Goal: Task Accomplishment & Management: Complete application form

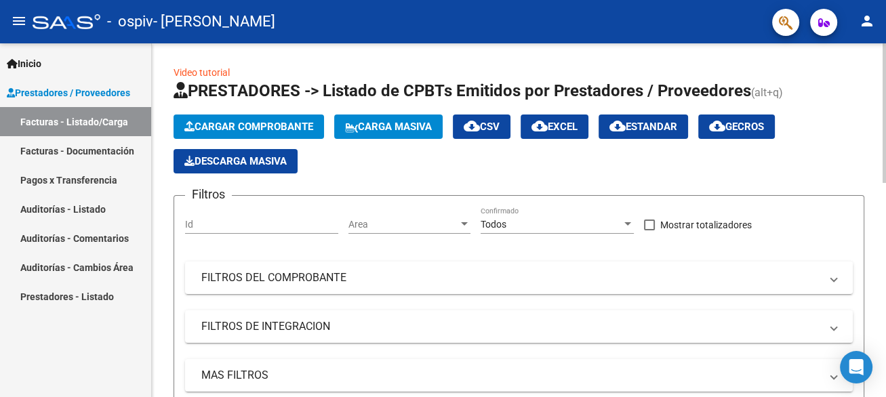
click at [241, 124] on span "Cargar Comprobante" at bounding box center [248, 127] width 129 height 12
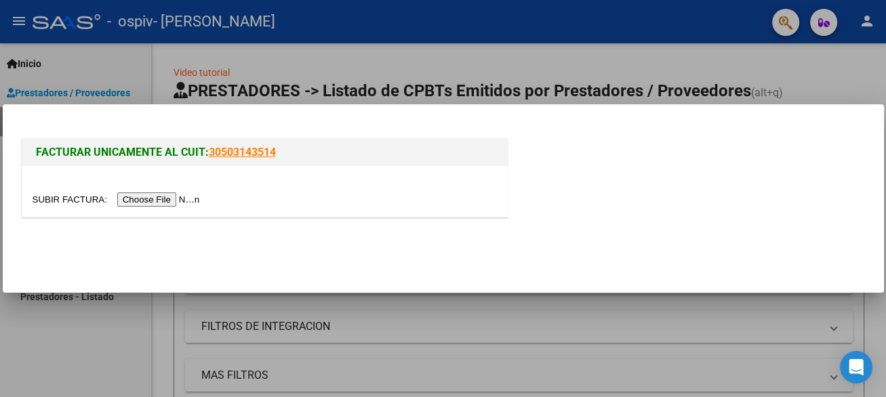
click at [190, 199] on input "file" at bounding box center [119, 200] width 172 height 14
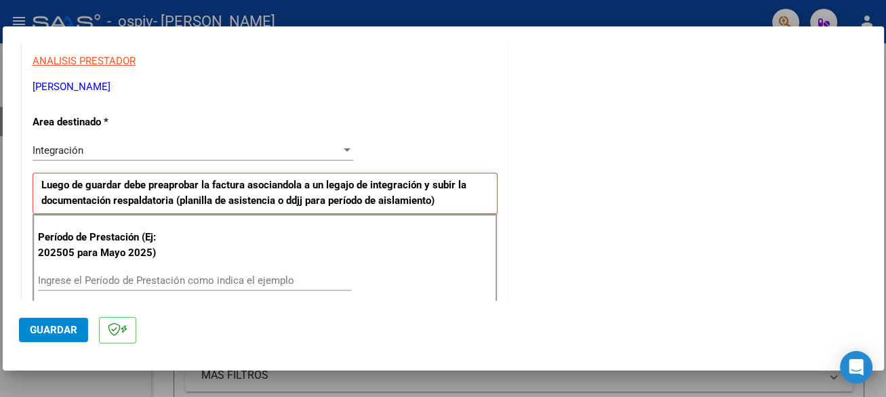
scroll to position [254, 0]
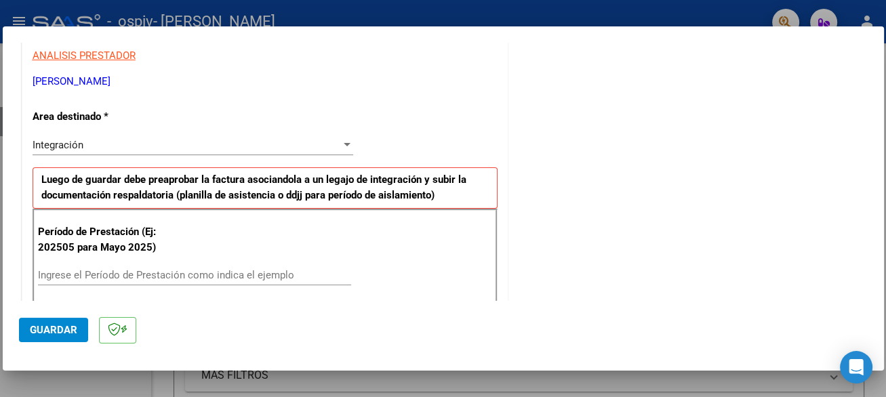
click at [204, 265] on div "Ingrese el Período de Prestación como indica el ejemplo" at bounding box center [194, 275] width 313 height 20
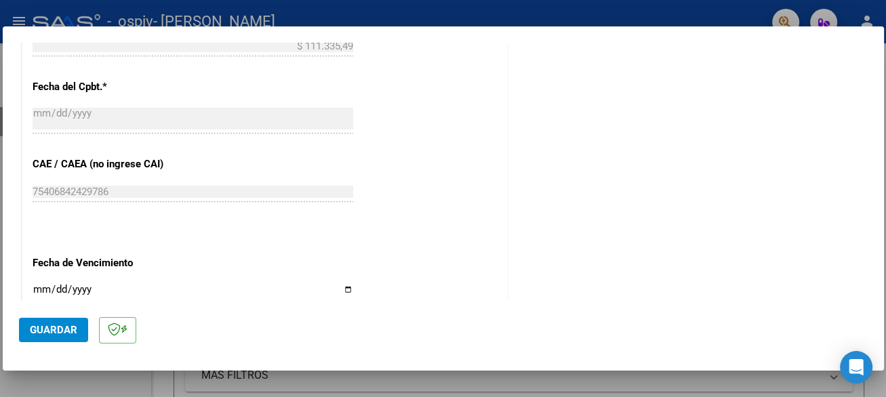
scroll to position [848, 0]
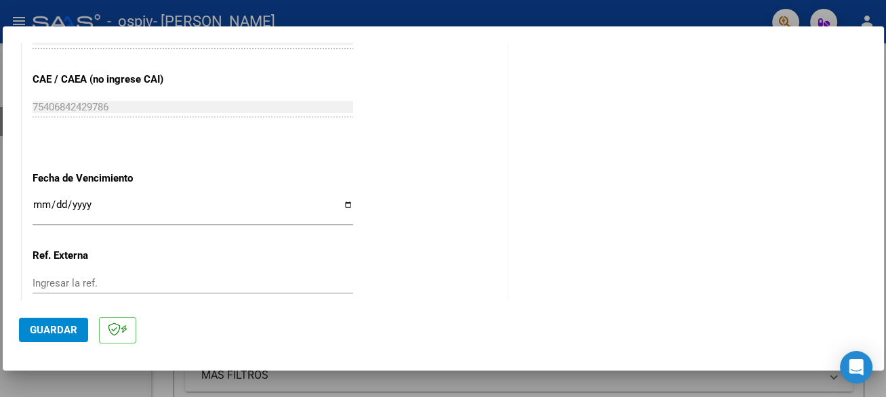
type input "202509"
click at [35, 199] on input "Ingresar la fecha" at bounding box center [193, 210] width 321 height 22
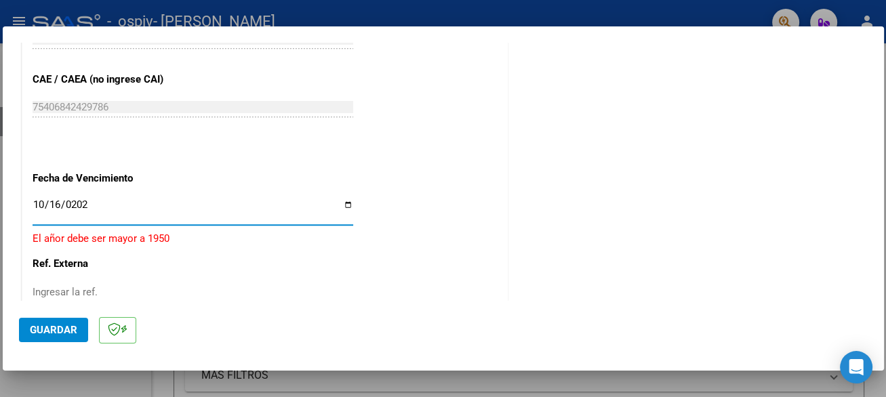
type input "[DATE]"
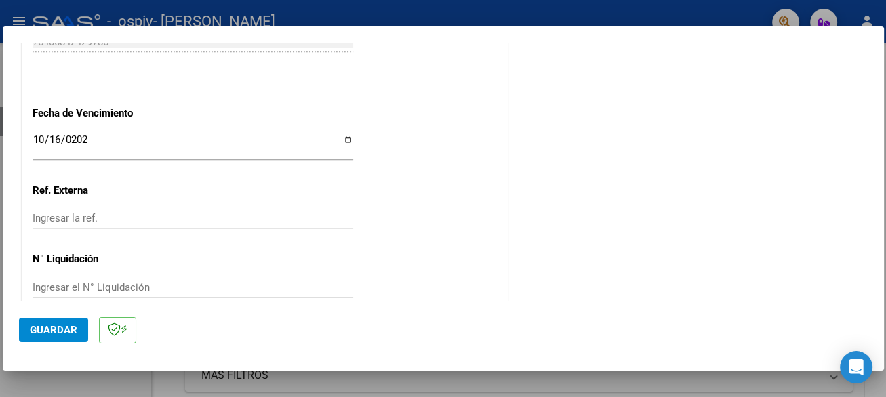
scroll to position [932, 0]
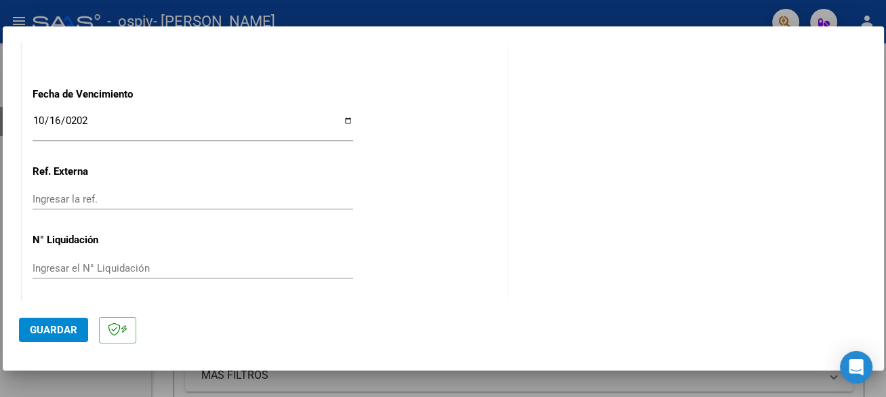
click at [62, 328] on span "Guardar" at bounding box center [53, 330] width 47 height 12
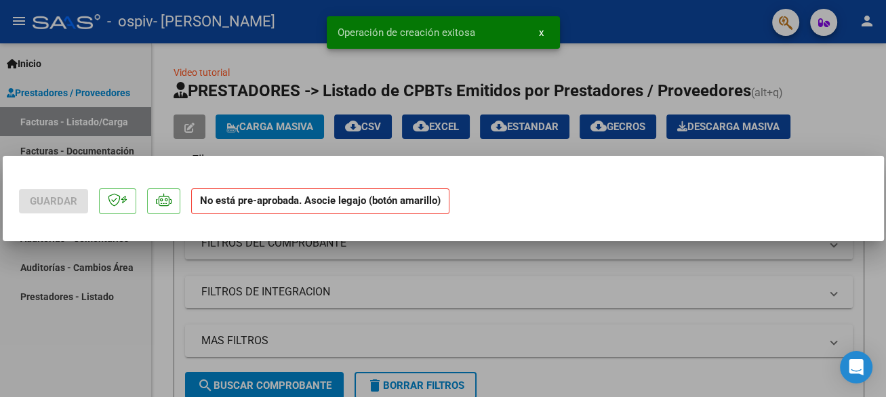
scroll to position [0, 0]
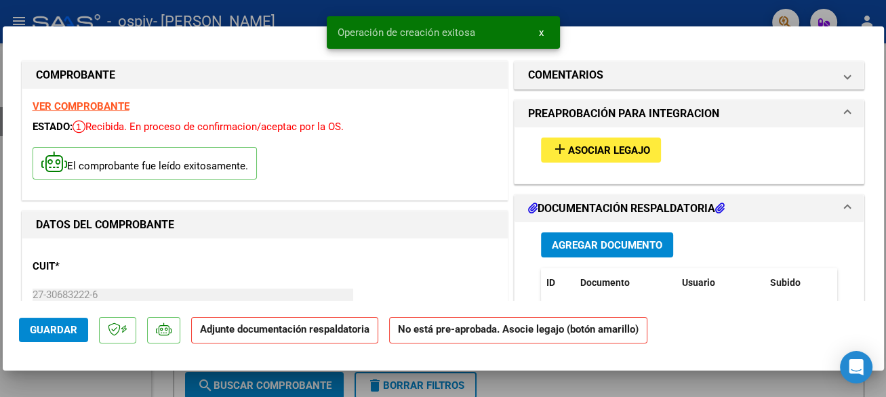
click at [611, 154] on span "Asociar Legajo" at bounding box center [609, 150] width 82 height 12
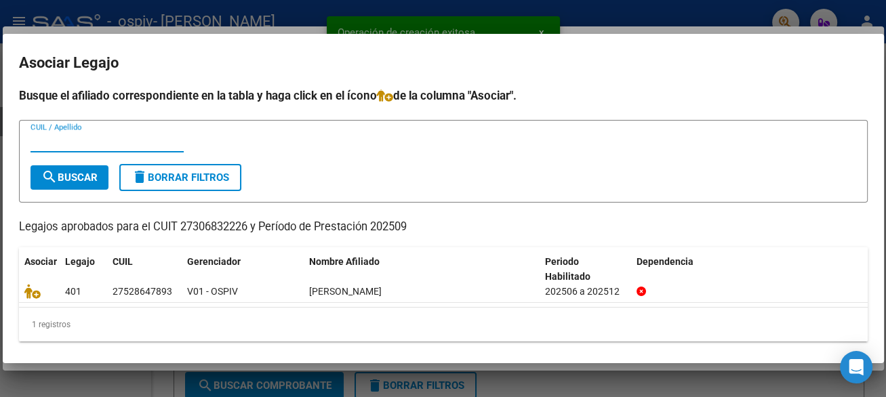
scroll to position [5, 0]
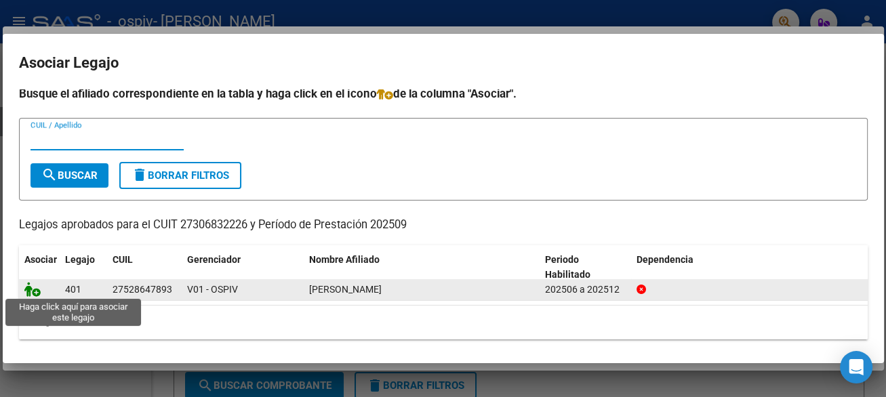
click at [33, 290] on icon at bounding box center [32, 289] width 16 height 15
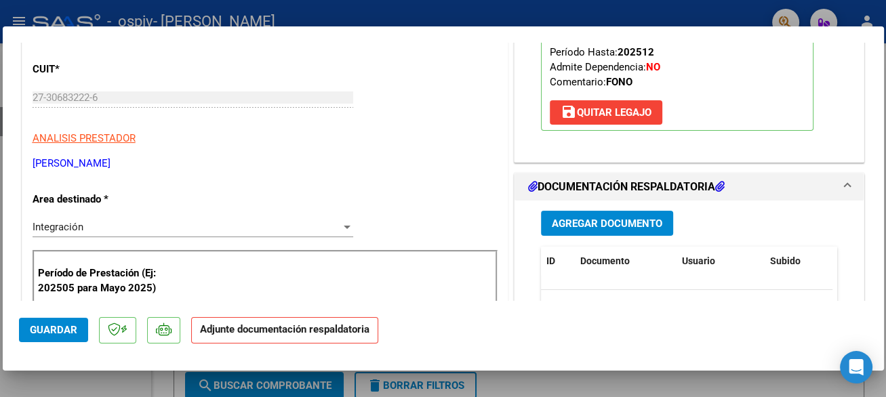
scroll to position [254, 0]
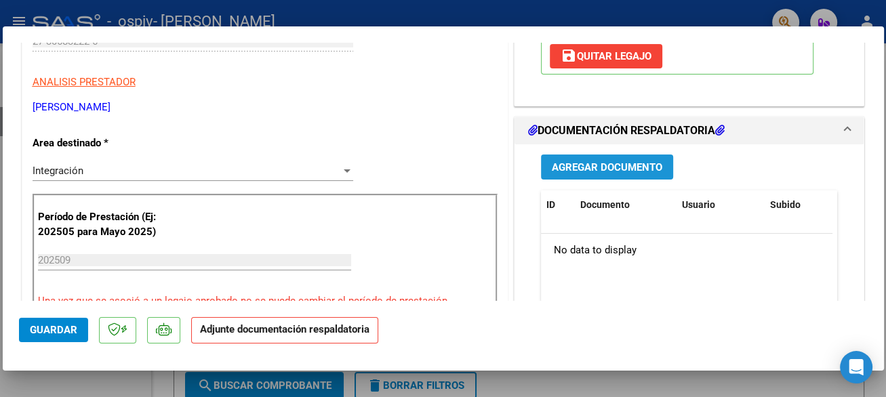
click at [632, 169] on span "Agregar Documento" at bounding box center [607, 167] width 111 height 12
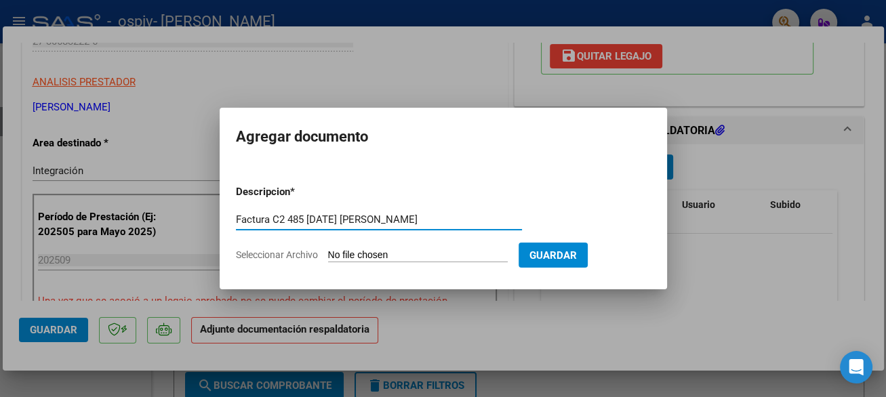
type input "Factura C2 485 [DATE] [PERSON_NAME]"
click at [347, 257] on input "Seleccionar Archivo" at bounding box center [418, 256] width 180 height 13
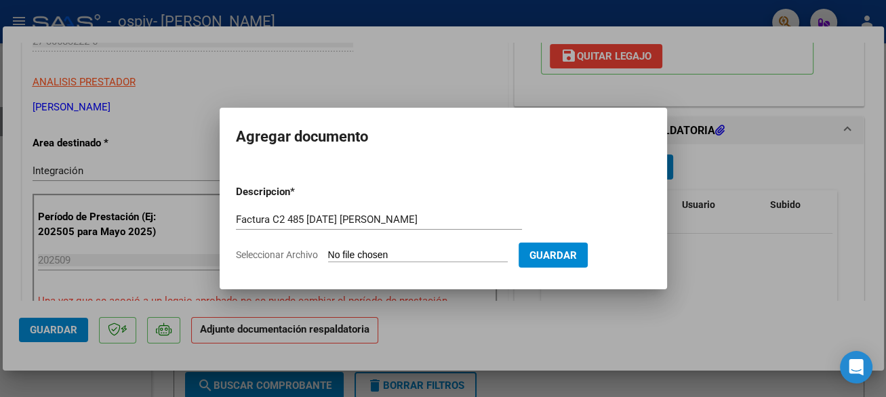
type input "C:\fakepath\27306832226_011_00002_00000485.pdf"
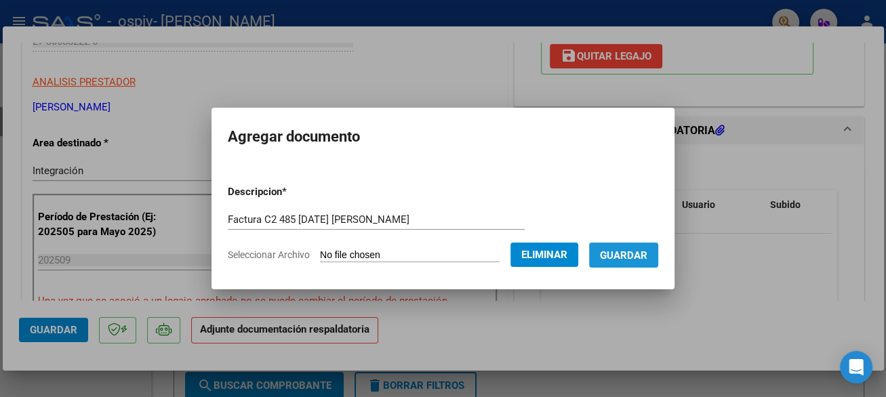
click at [648, 254] on span "Guardar" at bounding box center [623, 256] width 47 height 12
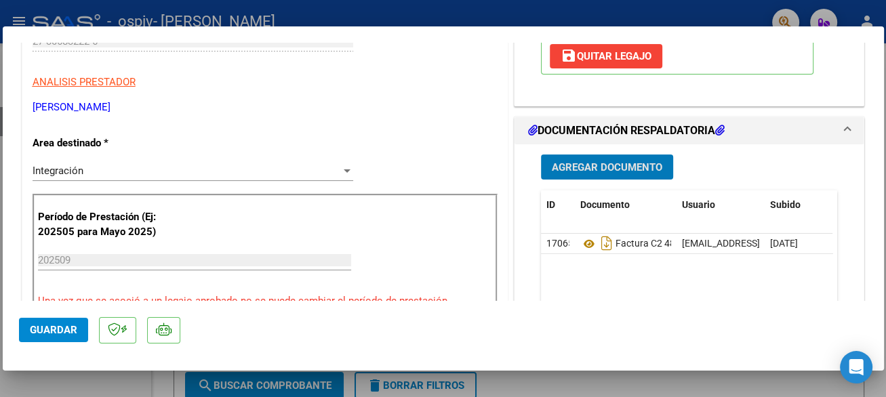
click at [606, 169] on span "Agregar Documento" at bounding box center [607, 167] width 111 height 12
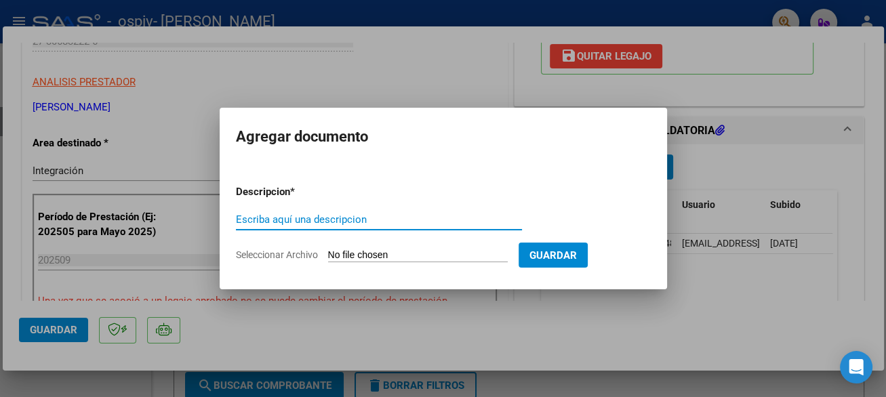
click at [334, 221] on input "Escriba aquí una descripcion" at bounding box center [379, 220] width 286 height 12
type input "Planilla de Asistencia de Fonoaudiología [DATE]"
click at [298, 257] on span "Seleccionar Archivo" at bounding box center [277, 255] width 82 height 11
click at [328, 257] on input "Seleccionar Archivo" at bounding box center [418, 256] width 180 height 13
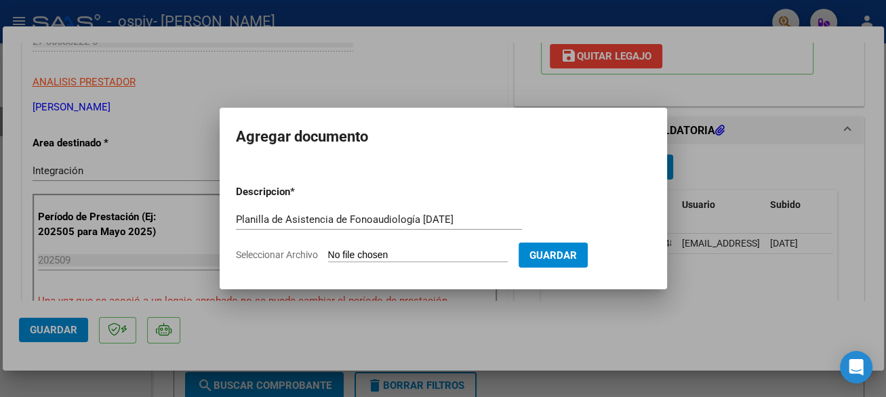
type input "C:\fakepath\PLANILLA DE ASISTENCIA FONOAUDIOLOGIA [PERSON_NAME] [DATE].pdf"
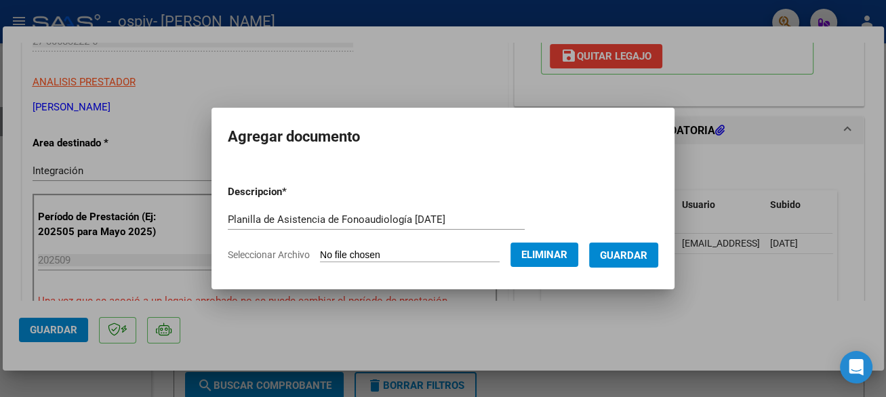
click at [629, 254] on span "Guardar" at bounding box center [623, 256] width 47 height 12
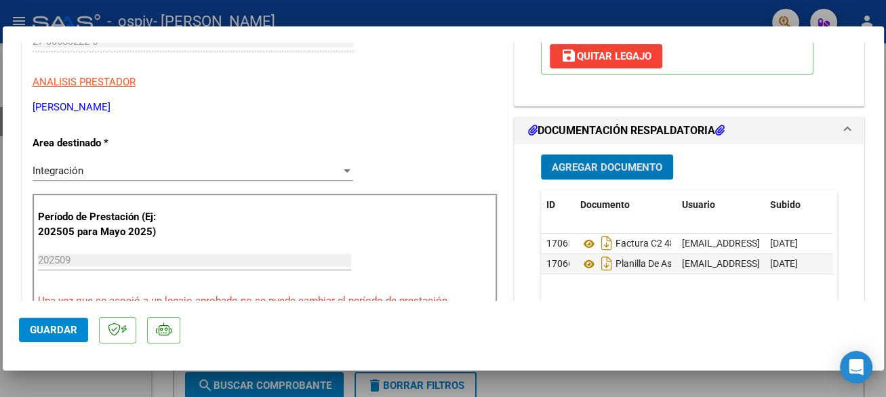
click at [582, 163] on span "Agregar Documento" at bounding box center [607, 167] width 111 height 12
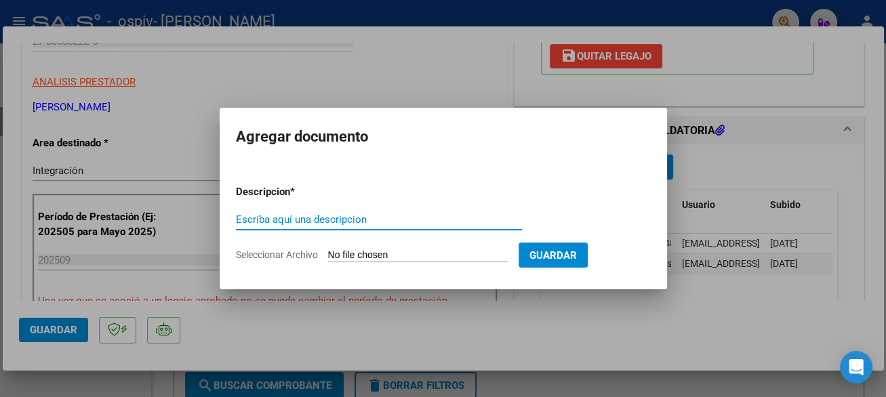
click at [296, 220] on input "Escriba aquí una descripcion" at bounding box center [379, 220] width 286 height 12
type input "Autorización 2025"
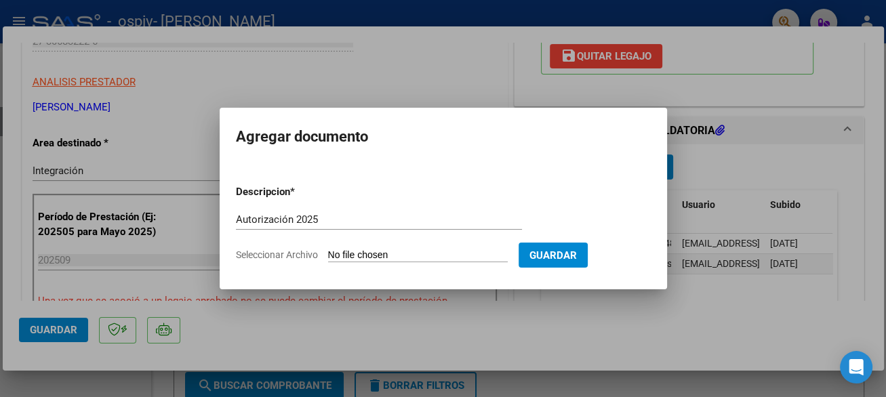
click at [334, 254] on input "Seleccionar Archivo" at bounding box center [418, 256] width 180 height 13
type input "C:\fakepath\[PERSON_NAME] AUTORIZACION FONOAUDIOLOGIA 2025.pdf"
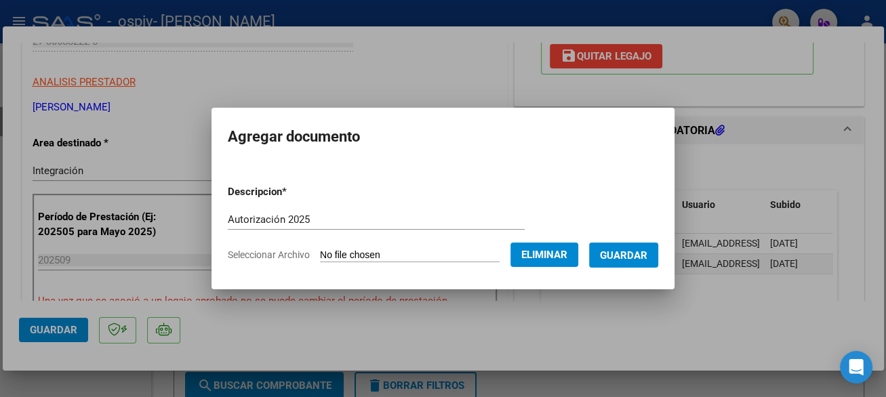
click at [641, 255] on span "Guardar" at bounding box center [623, 256] width 47 height 12
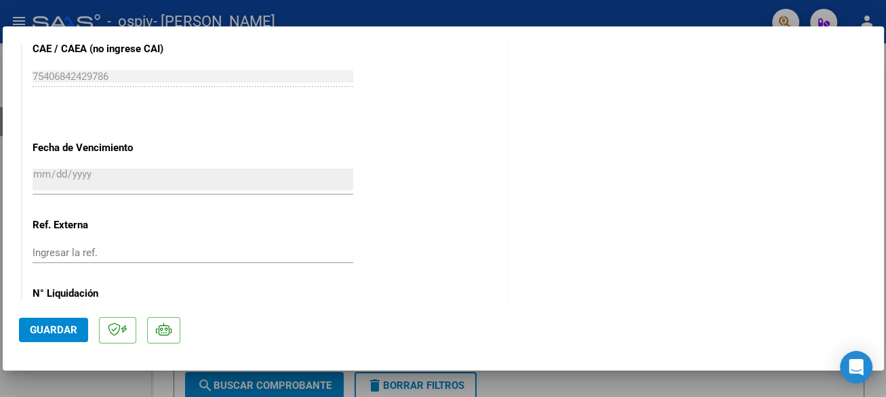
scroll to position [952, 0]
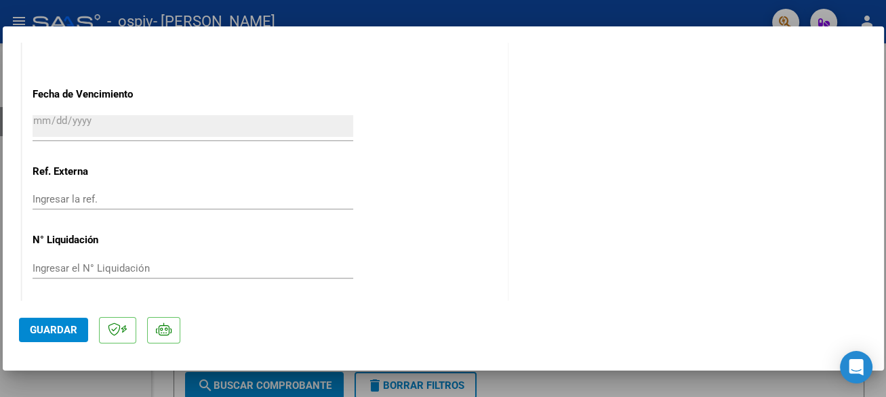
click at [42, 332] on span "Guardar" at bounding box center [53, 330] width 47 height 12
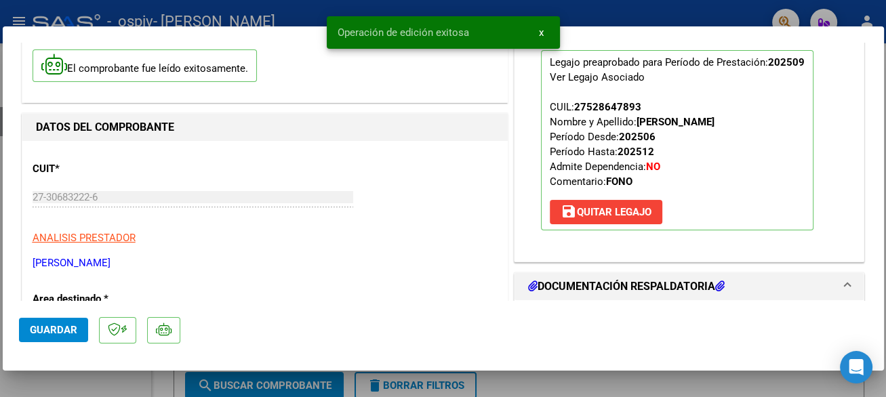
scroll to position [0, 0]
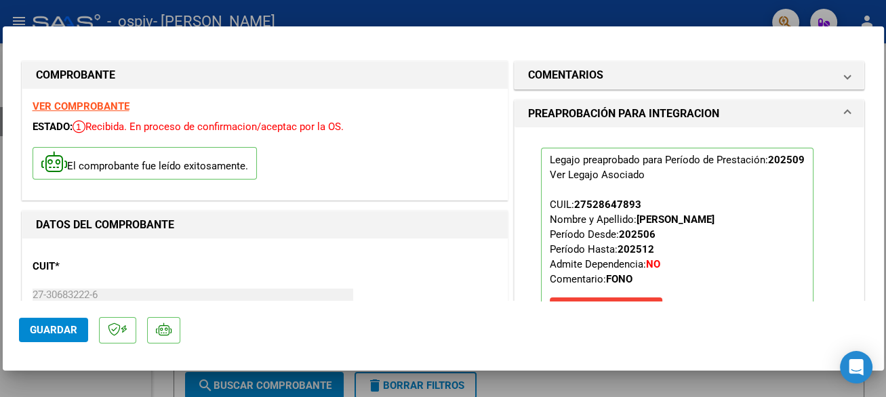
click at [700, 15] on div at bounding box center [443, 198] width 886 height 397
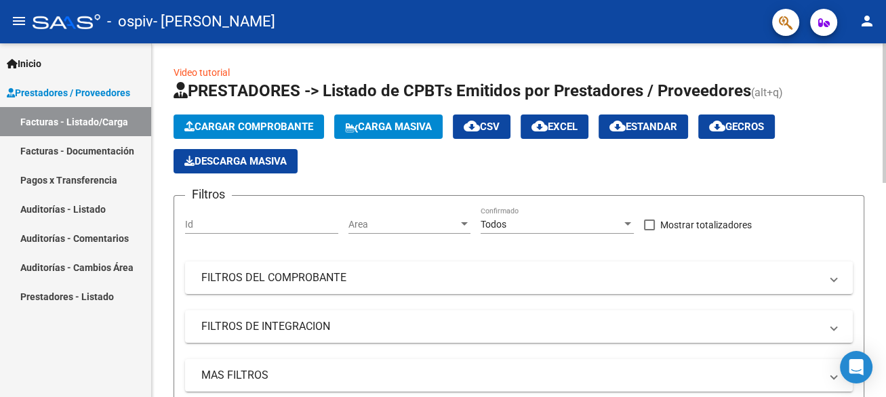
scroll to position [254, 0]
